Goal: Check status: Check status

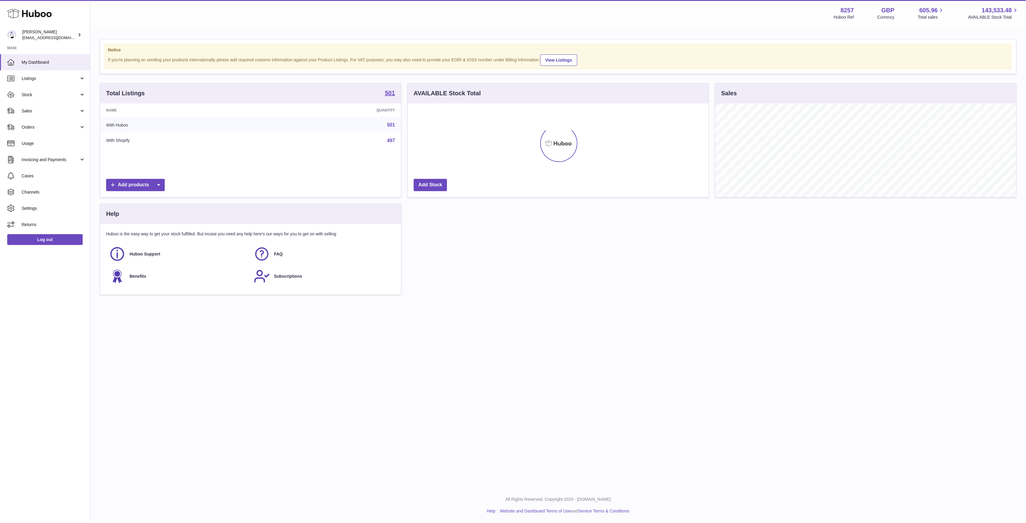
scroll to position [94, 301]
click at [44, 84] on link "Listings" at bounding box center [45, 78] width 90 height 16
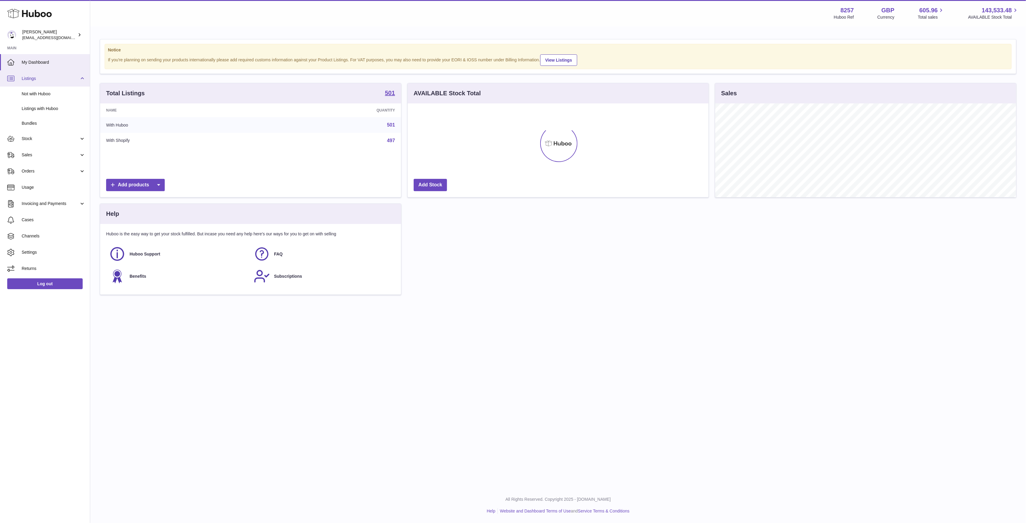
click at [45, 84] on link "Listings" at bounding box center [45, 78] width 90 height 16
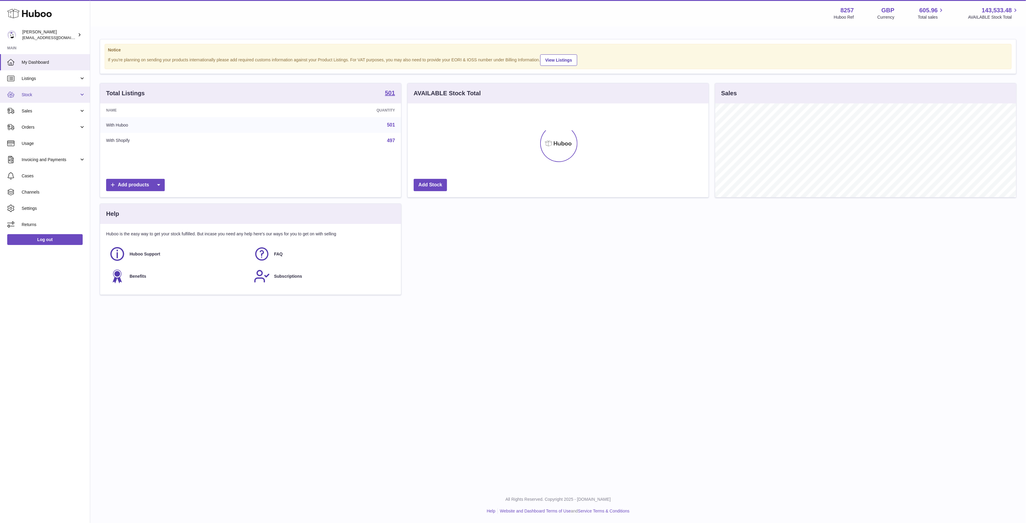
click at [43, 98] on link "Stock" at bounding box center [45, 95] width 90 height 16
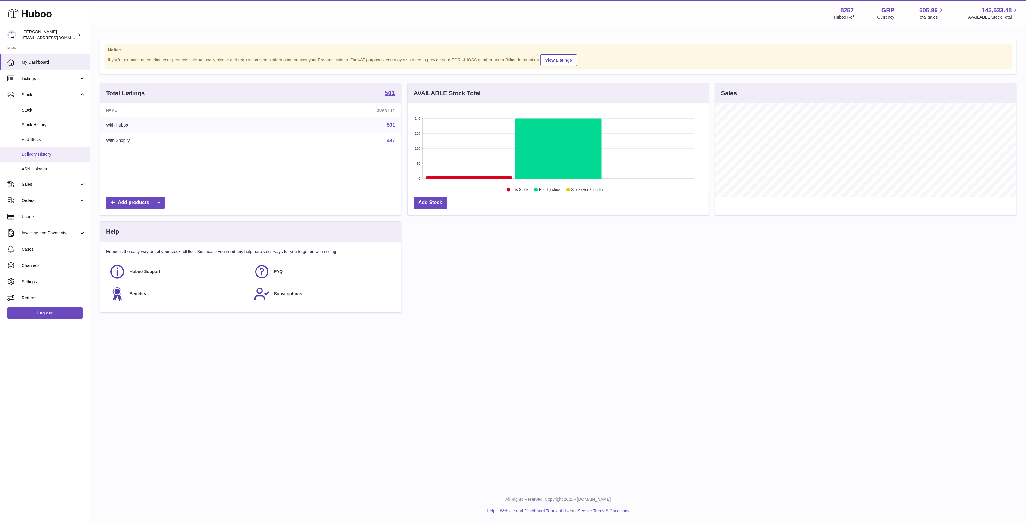
click at [46, 156] on span "Delivery History" at bounding box center [54, 155] width 64 height 6
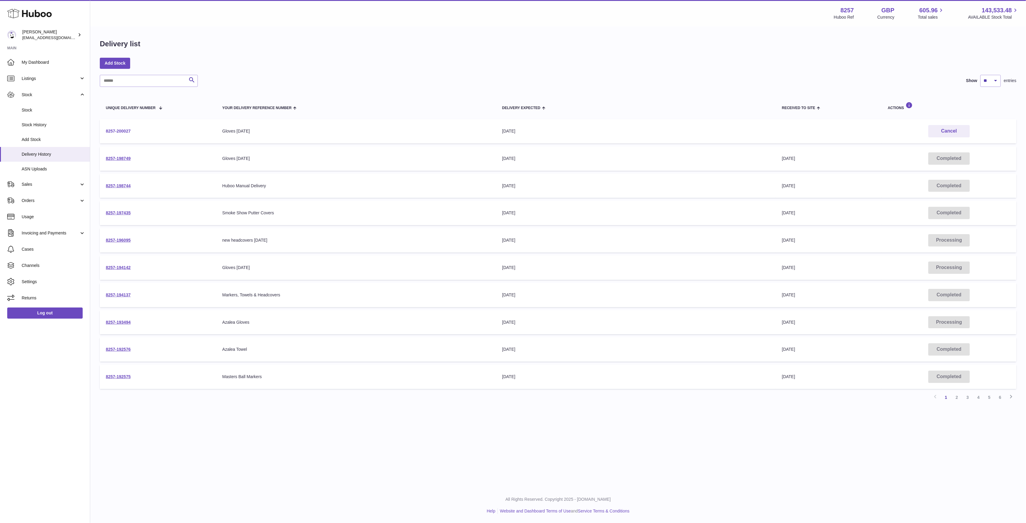
drag, startPoint x: 155, startPoint y: 130, endPoint x: 107, endPoint y: 131, distance: 48.4
click at [107, 131] on td "8257-200027" at bounding box center [158, 131] width 116 height 24
copy link "8257-200027"
click at [127, 132] on link "8257-200027" at bounding box center [118, 131] width 25 height 5
